Goal: Task Accomplishment & Management: Manage account settings

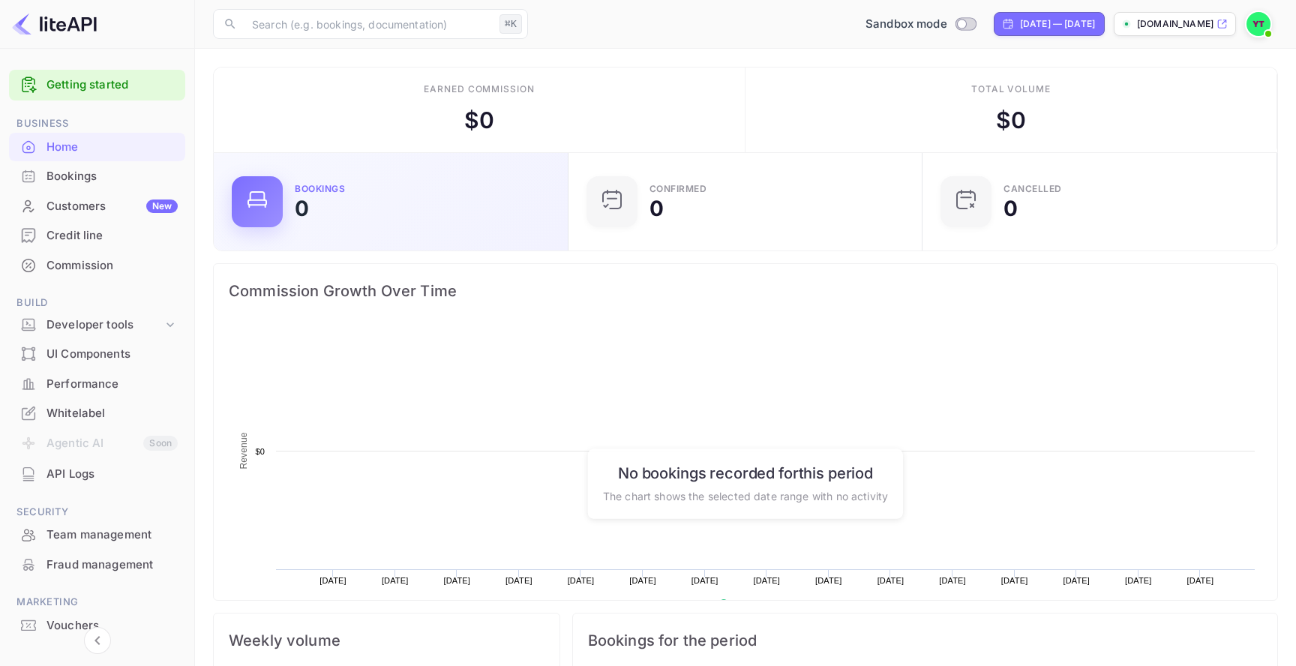
scroll to position [244, 346]
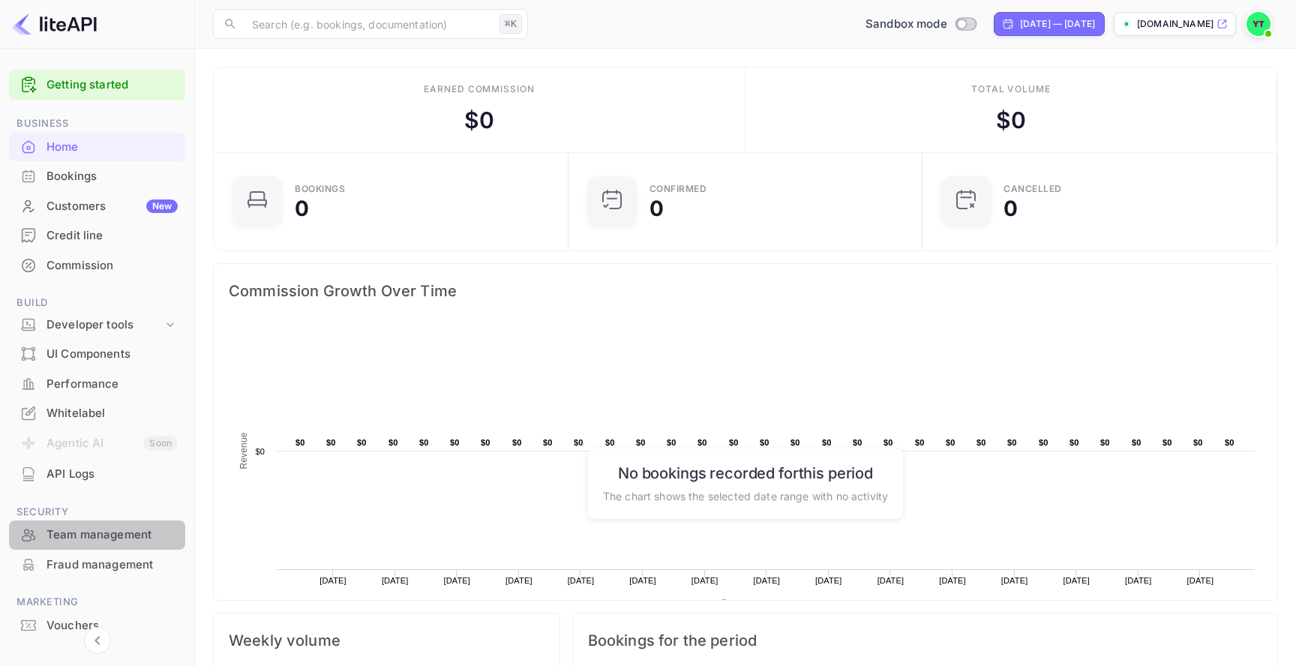
click at [133, 535] on div "Team management" at bounding box center [112, 535] width 131 height 17
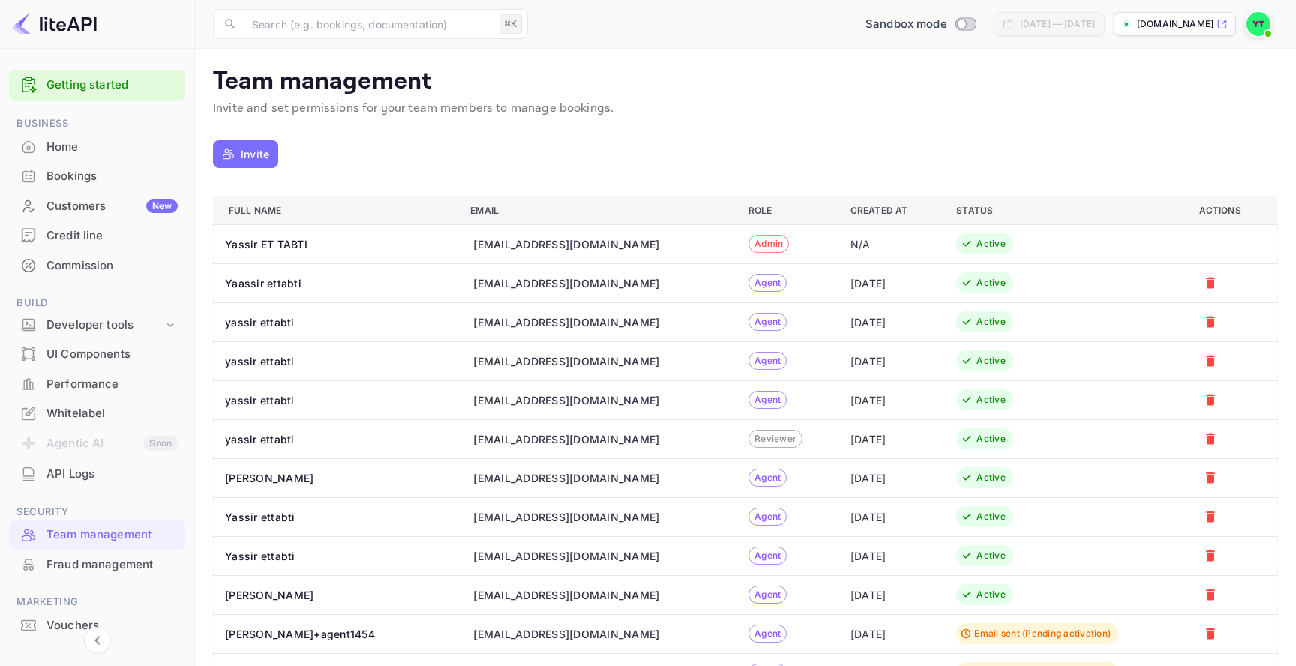
click at [575, 278] on div "[EMAIL_ADDRESS][DOMAIN_NAME]" at bounding box center [566, 283] width 186 height 16
copy div "[EMAIL_ADDRESS][DOMAIN_NAME]"
click at [1252, 30] on img at bounding box center [1259, 24] width 24 height 24
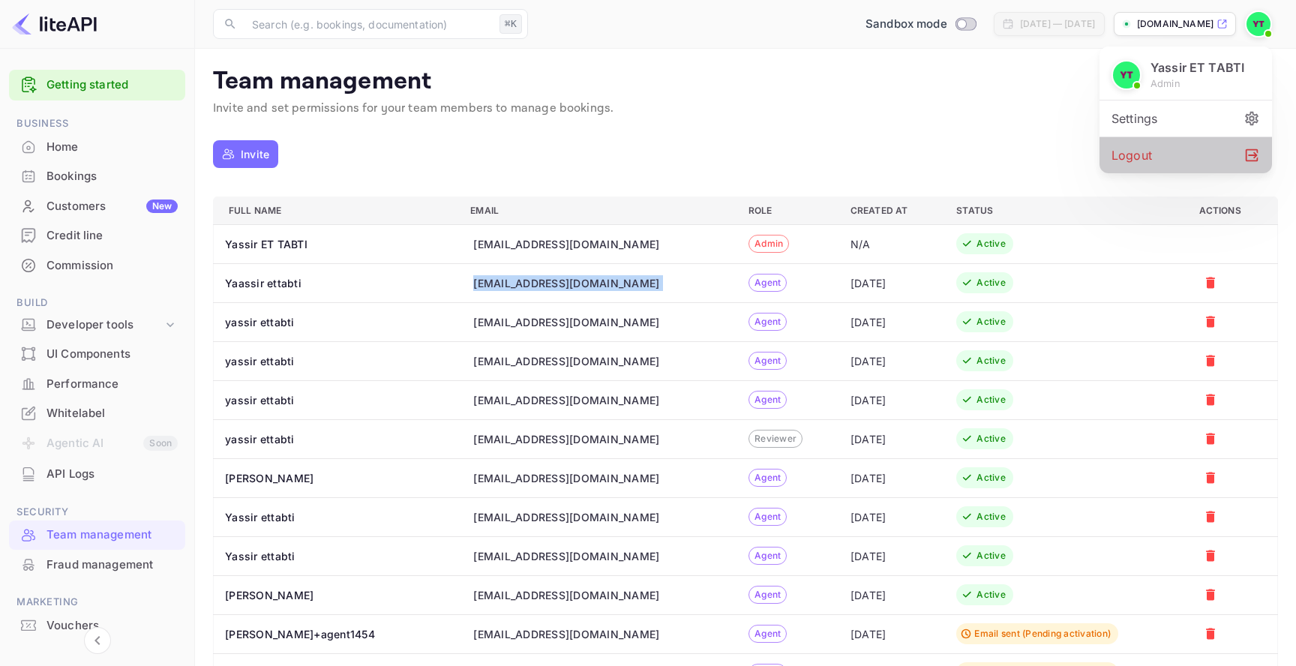
click at [1142, 169] on div "Logout" at bounding box center [1186, 155] width 173 height 36
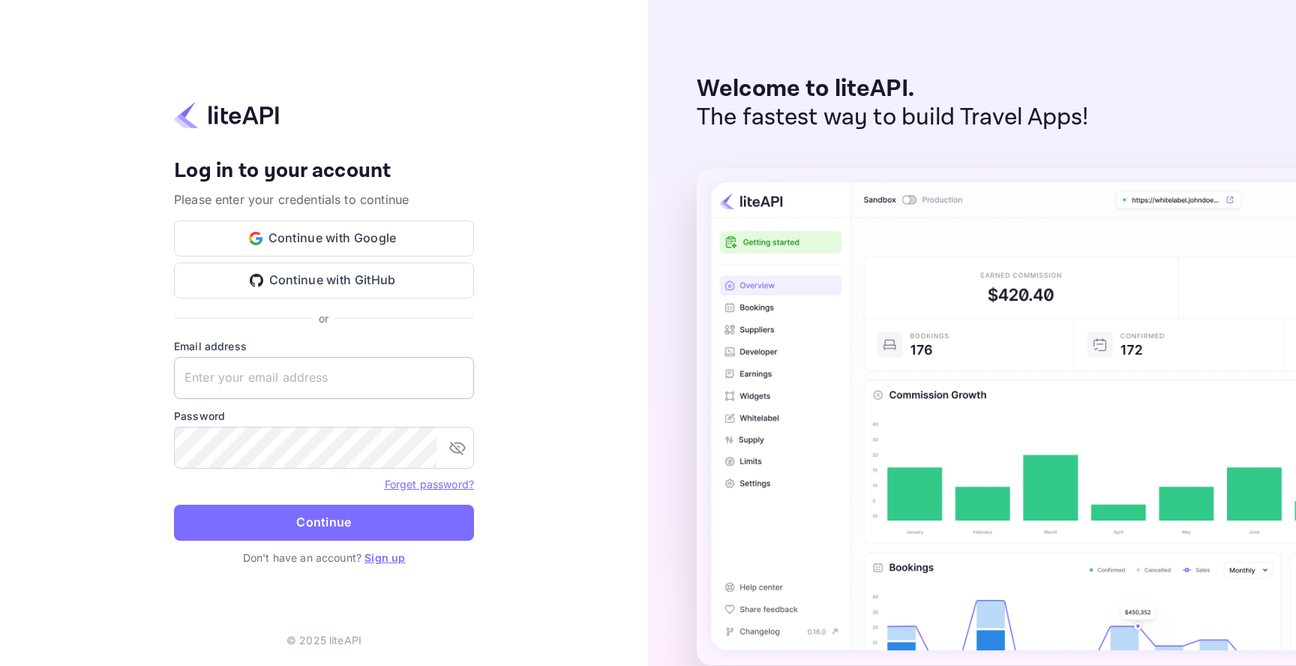
click at [399, 375] on input "text" at bounding box center [324, 378] width 300 height 42
paste input "[EMAIL_ADDRESS][DOMAIN_NAME]"
click at [408, 374] on input "[EMAIL_ADDRESS][DOMAIN_NAME]" at bounding box center [324, 378] width 300 height 42
click at [376, 381] on input "[EMAIL_ADDRESS][DOMAIN_NAME]" at bounding box center [324, 378] width 300 height 42
click at [311, 380] on input "[EMAIL_ADDRESS][DOMAIN_NAME]" at bounding box center [324, 378] width 300 height 42
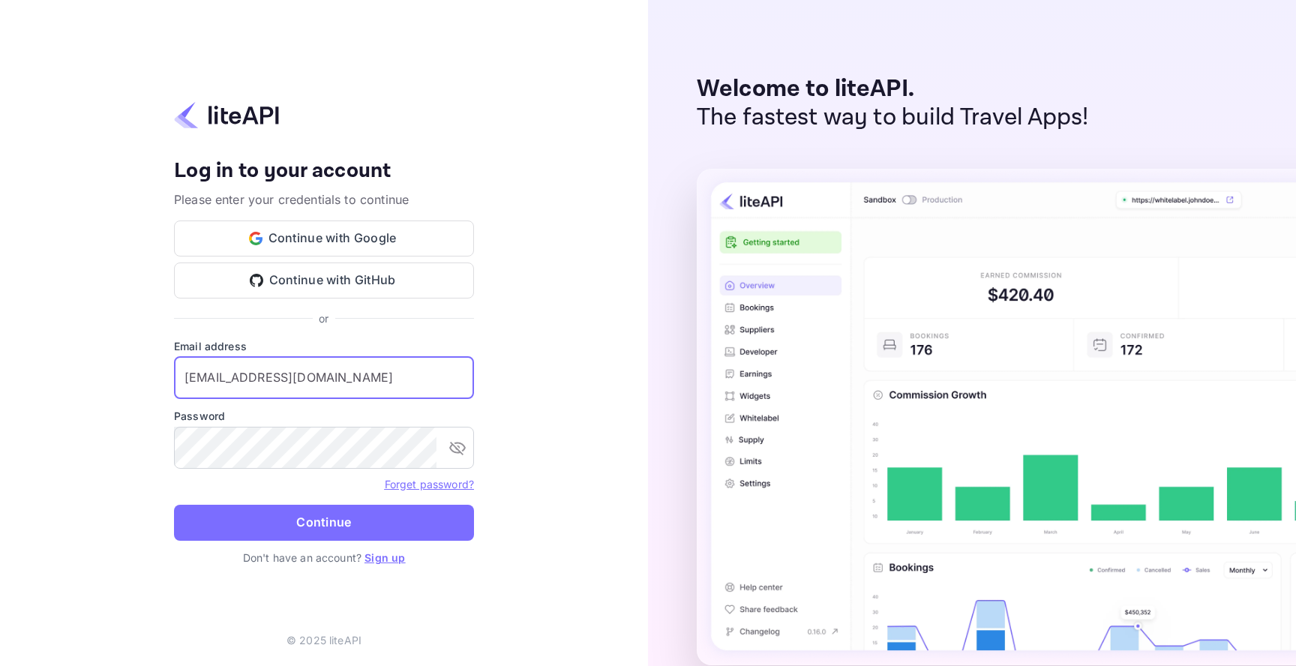
drag, startPoint x: 298, startPoint y: 380, endPoint x: 638, endPoint y: 377, distance: 340.5
click at [637, 378] on div "Your account has been created successfully, a confirmation link has been sent t…" at bounding box center [324, 333] width 648 height 666
drag, startPoint x: 329, startPoint y: 380, endPoint x: 302, endPoint y: 381, distance: 27.8
click at [302, 381] on input "[EMAIL_ADDRESS][DOMAIN_NAME]" at bounding box center [324, 378] width 300 height 42
click at [461, 449] on icon "toggle password visibility" at bounding box center [458, 448] width 18 height 18
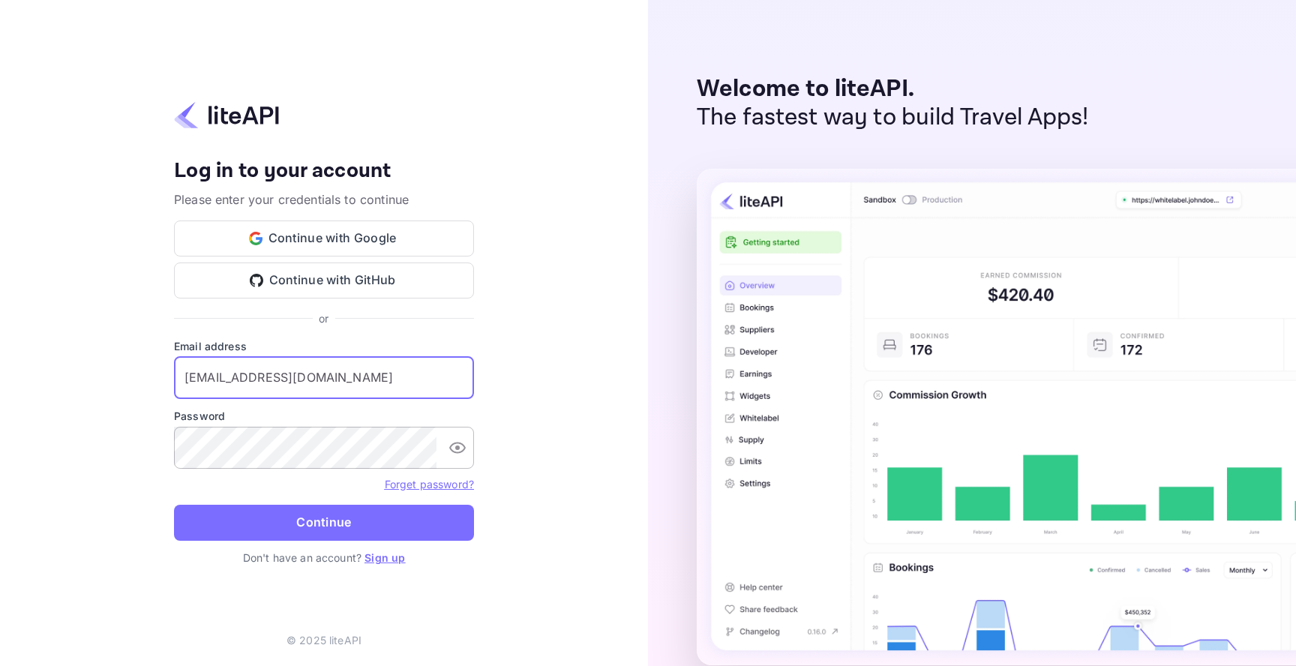
type input "[EMAIL_ADDRESS][DOMAIN_NAME]"
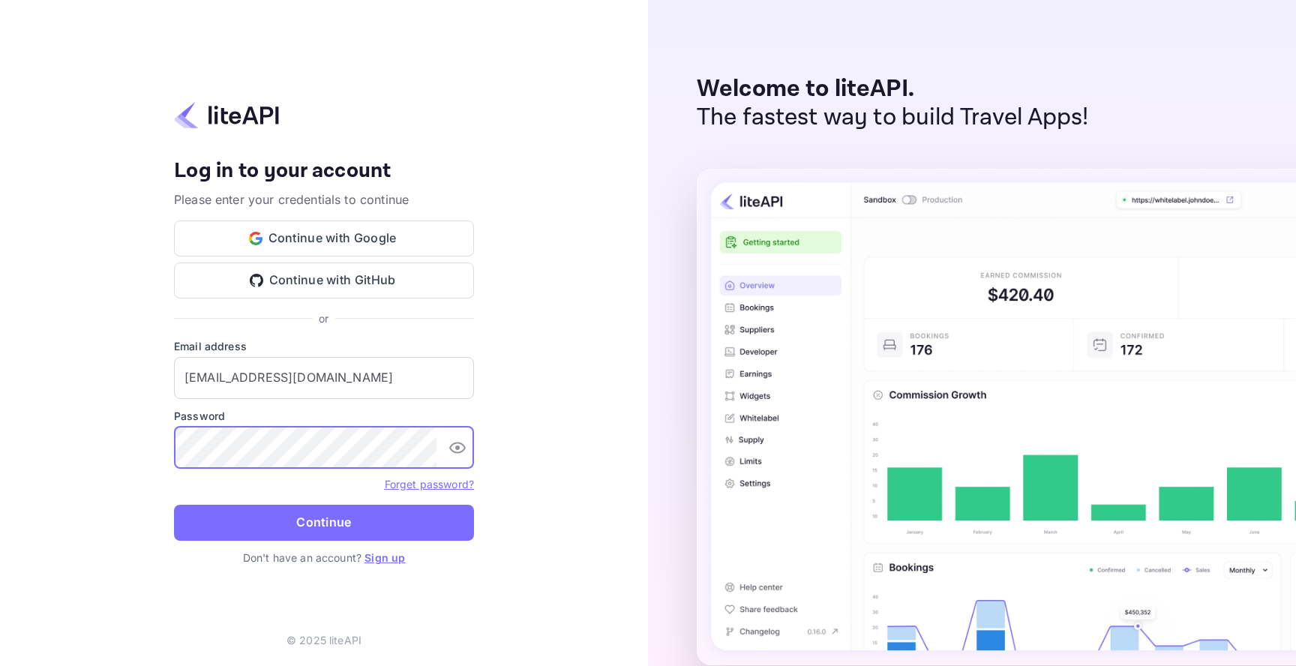
click at [169, 445] on div "Your account has been created successfully, a confirmation link has been sent t…" at bounding box center [324, 333] width 648 height 666
click at [92, 494] on div "Your account has been created successfully, a confirmation link has been sent t…" at bounding box center [324, 333] width 648 height 666
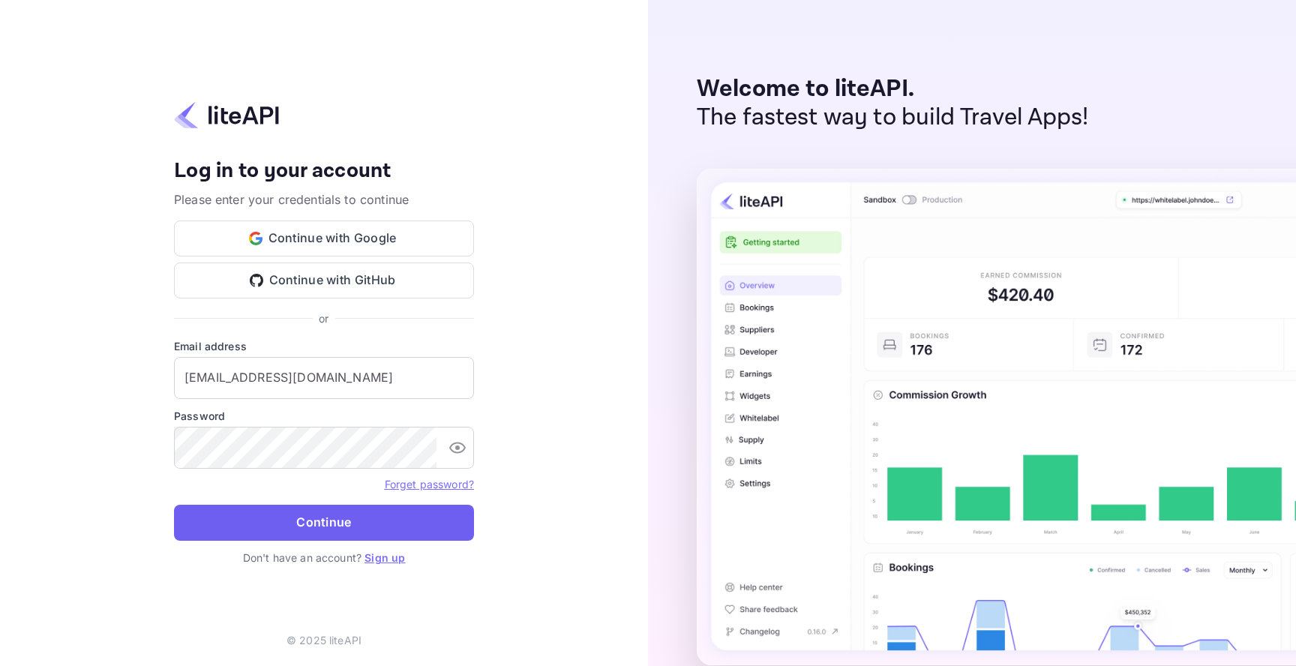
click at [258, 530] on button "Continue" at bounding box center [324, 523] width 300 height 36
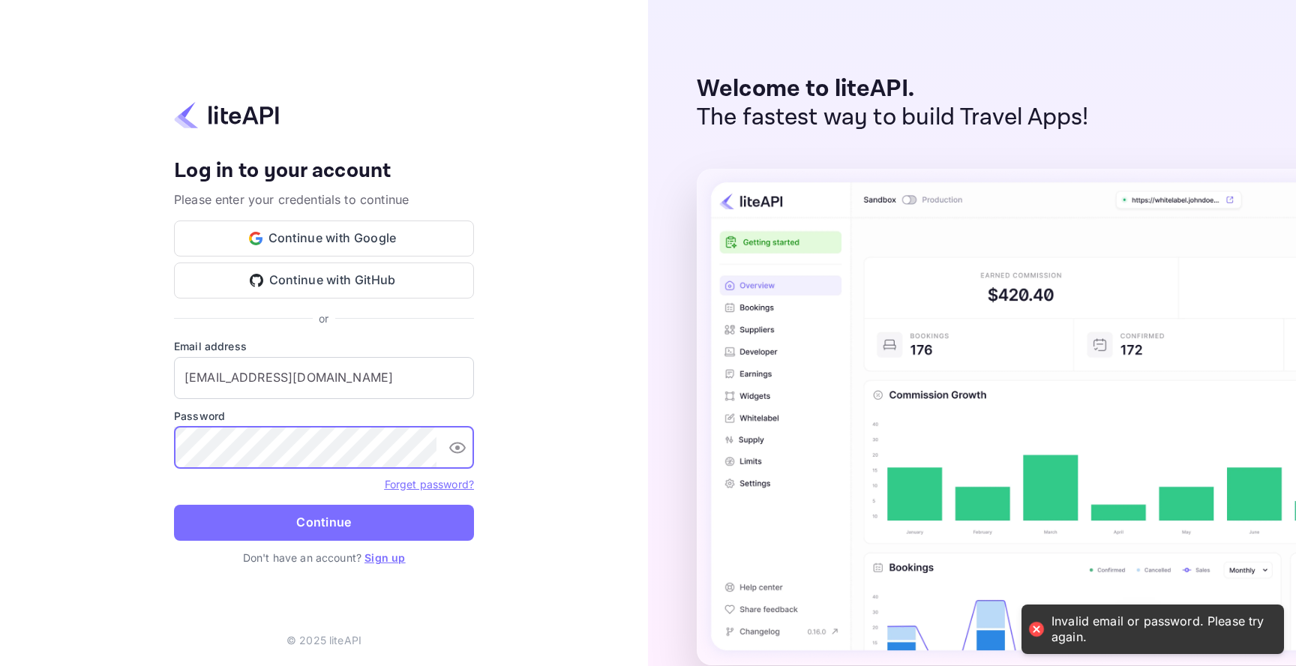
click at [278, 544] on form "Email address [EMAIL_ADDRESS][DOMAIN_NAME] ​ Password ​ Forget password? Contin…" at bounding box center [324, 444] width 300 height 212
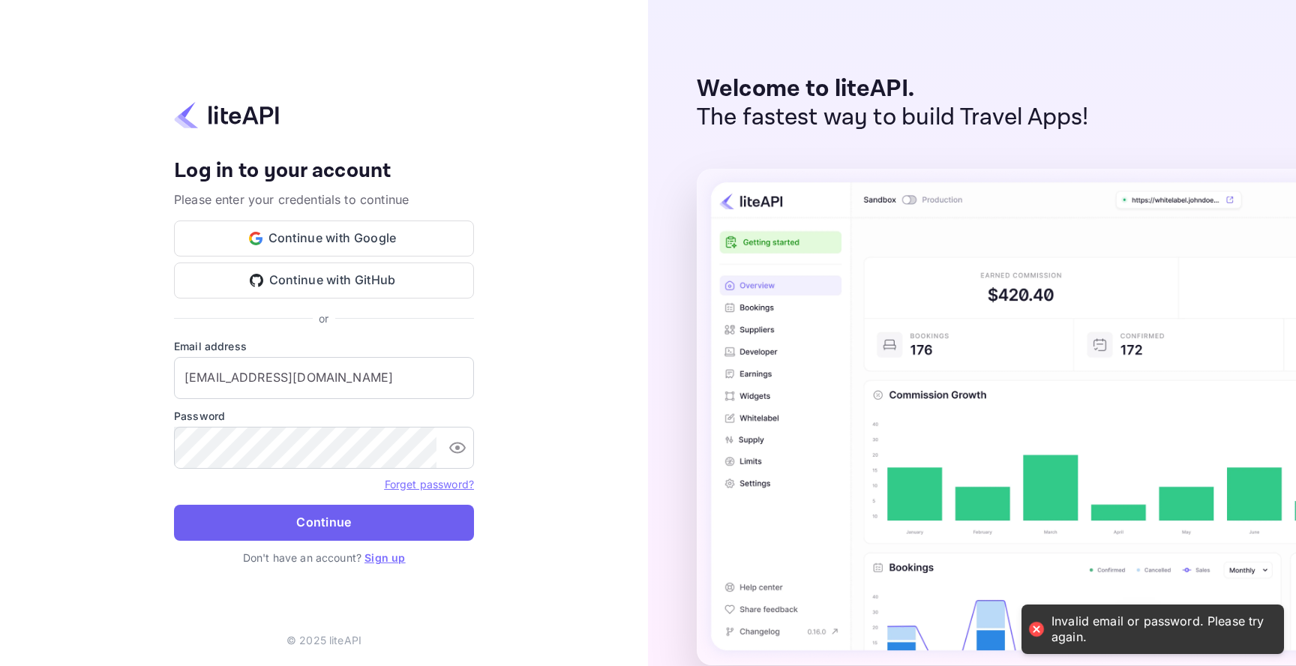
click at [278, 536] on button "Continue" at bounding box center [324, 523] width 300 height 36
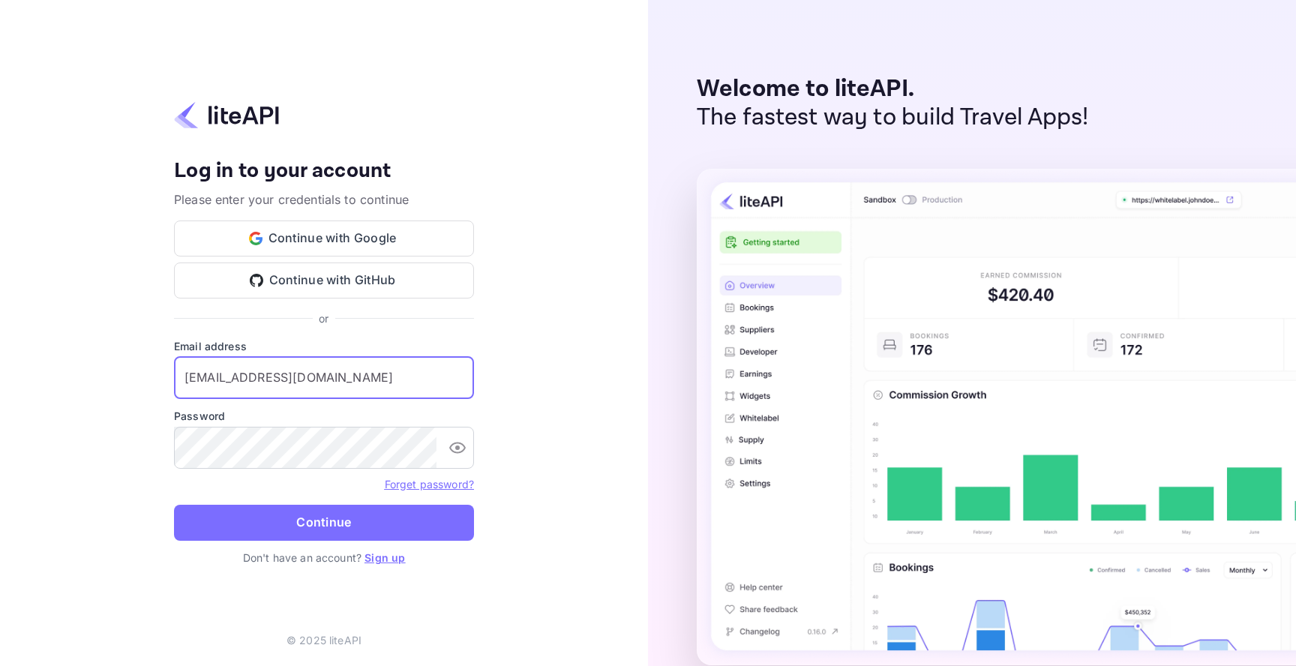
click at [389, 372] on input "[EMAIL_ADDRESS][DOMAIN_NAME]" at bounding box center [324, 378] width 300 height 42
